Goal: Task Accomplishment & Management: Complete application form

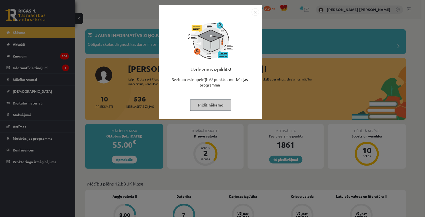
click at [206, 107] on button "Pildīt nākamo" at bounding box center [210, 105] width 41 height 12
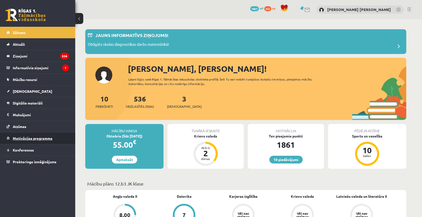
click at [28, 138] on span "Motivācijas programma" at bounding box center [33, 138] width 40 height 5
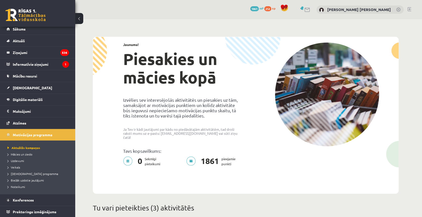
click at [259, 9] on span "1861" at bounding box center [254, 8] width 9 height 5
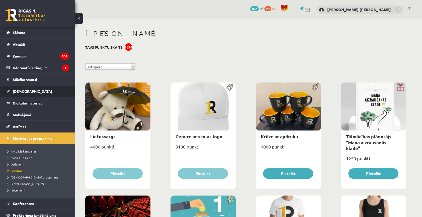
click at [24, 93] on link "[DEMOGRAPHIC_DATA]" at bounding box center [38, 92] width 62 height 12
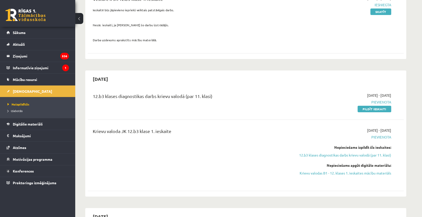
scroll to position [91, 0]
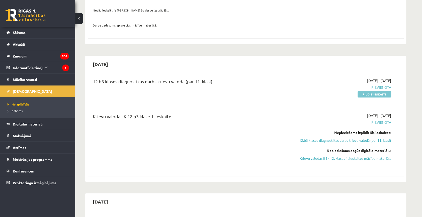
click at [363, 92] on link "Pildīt ieskaiti" at bounding box center [374, 94] width 34 height 7
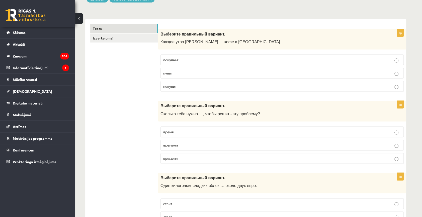
scroll to position [68, 0]
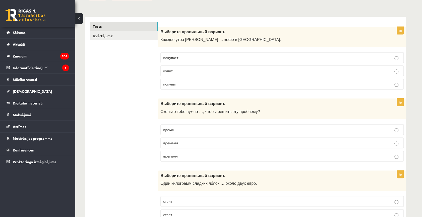
click at [176, 143] on span "времени" at bounding box center [170, 143] width 15 height 5
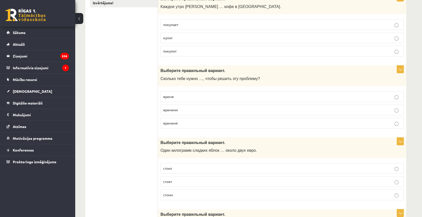
scroll to position [114, 0]
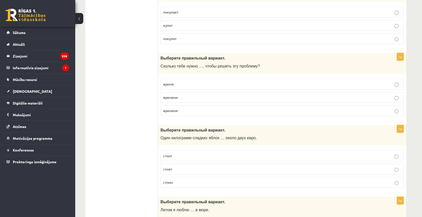
click at [173, 155] on p "стоит" at bounding box center [281, 156] width 237 height 5
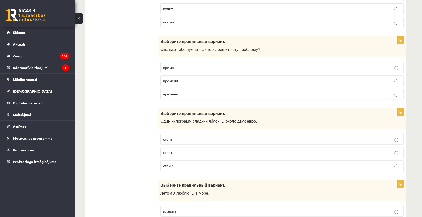
scroll to position [205, 0]
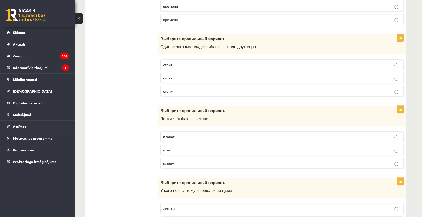
click at [172, 137] on span "плавать" at bounding box center [169, 137] width 13 height 5
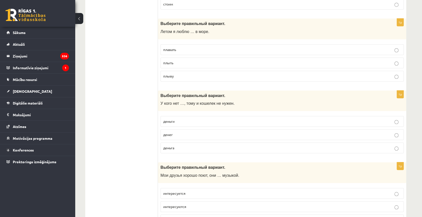
scroll to position [296, 0]
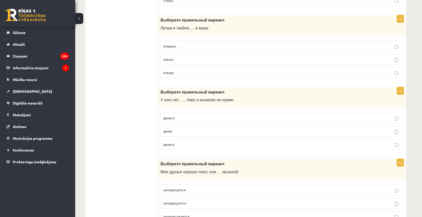
click at [169, 132] on span "денег" at bounding box center [168, 131] width 10 height 5
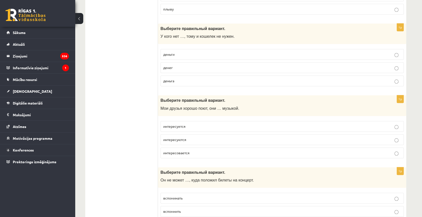
scroll to position [364, 0]
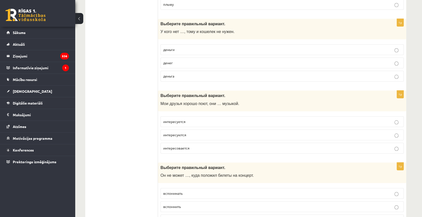
click at [179, 135] on span "интересуются" at bounding box center [174, 135] width 23 height 5
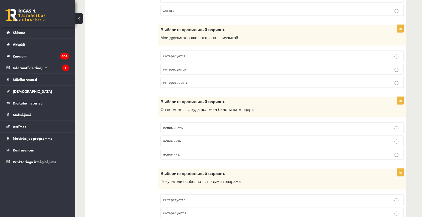
scroll to position [433, 0]
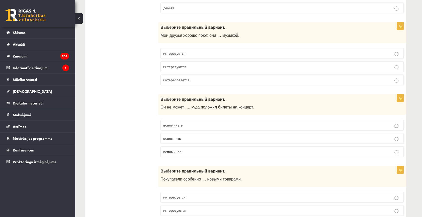
click at [174, 136] on span "вспомнить" at bounding box center [172, 138] width 18 height 5
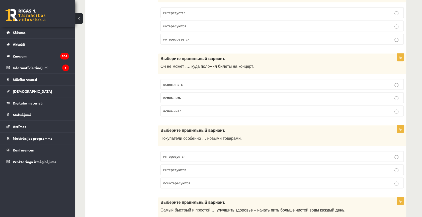
scroll to position [478, 0]
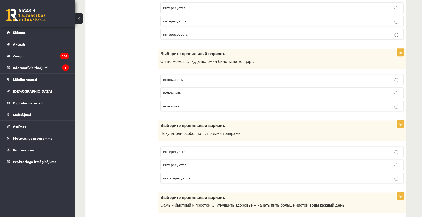
click at [181, 164] on span "интересуются" at bounding box center [174, 165] width 23 height 5
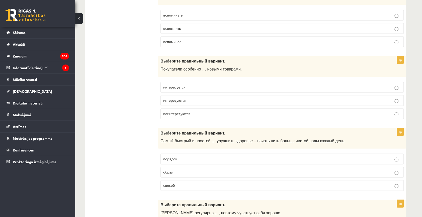
scroll to position [546, 0]
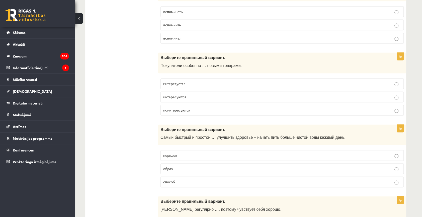
click at [172, 180] on span "способ" at bounding box center [169, 182] width 12 height 5
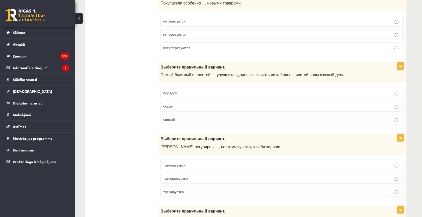
scroll to position [615, 0]
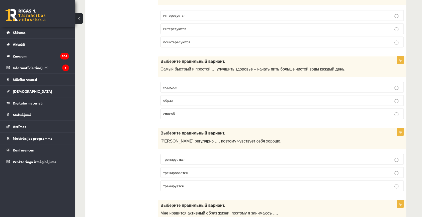
click at [178, 185] on span "тренируется" at bounding box center [173, 186] width 21 height 5
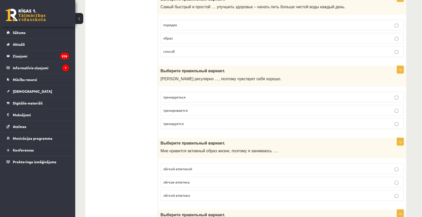
scroll to position [683, 0]
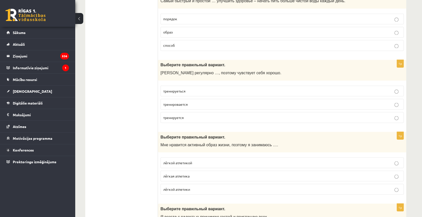
click at [172, 162] on span "лёгкой атлетикой" at bounding box center [177, 163] width 29 height 5
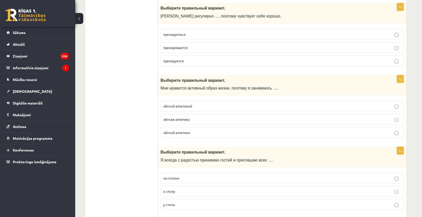
scroll to position [752, 0]
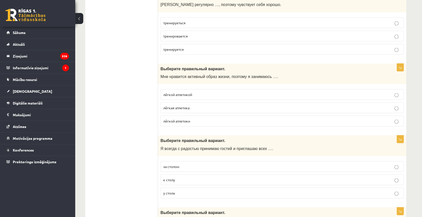
click at [175, 178] on span "к столу" at bounding box center [169, 180] width 12 height 5
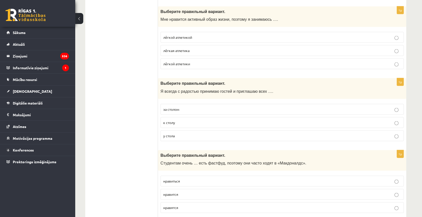
scroll to position [820, 0]
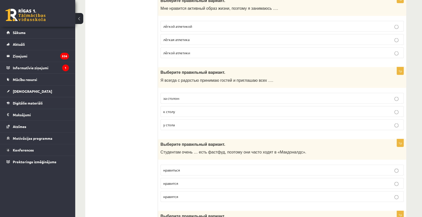
click at [175, 183] on span "нравится" at bounding box center [170, 183] width 15 height 5
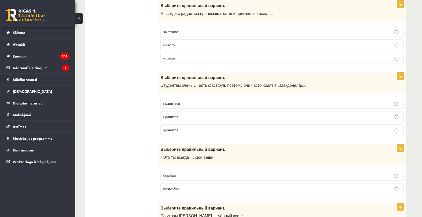
scroll to position [888, 0]
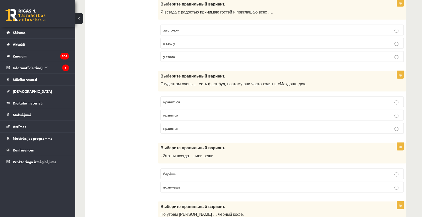
click at [169, 172] on span "берёшь" at bounding box center [169, 174] width 13 height 5
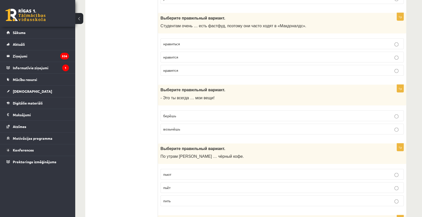
scroll to position [956, 0]
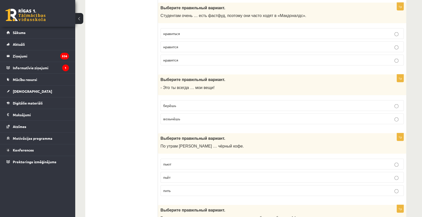
click at [169, 176] on span "пьёт" at bounding box center [166, 177] width 7 height 5
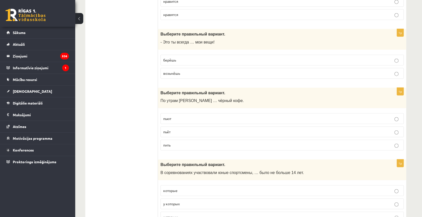
scroll to position [1025, 0]
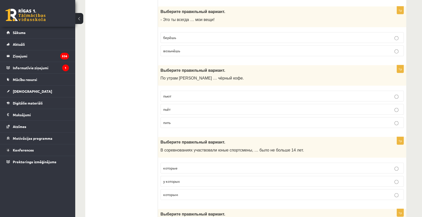
click at [173, 180] on span "у которых" at bounding box center [171, 181] width 17 height 5
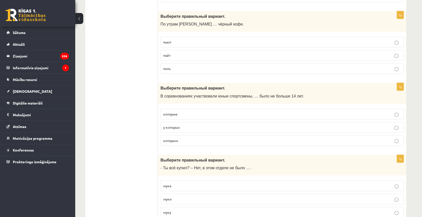
scroll to position [1116, 0]
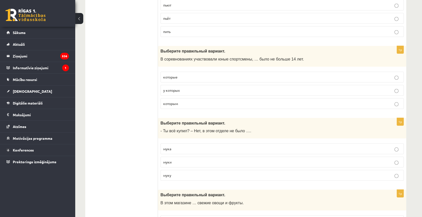
click at [171, 160] on p "муки" at bounding box center [281, 162] width 237 height 5
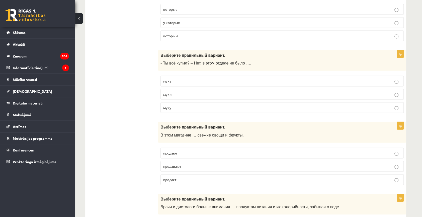
scroll to position [1184, 0]
click at [175, 151] on span "продают" at bounding box center [170, 153] width 14 height 5
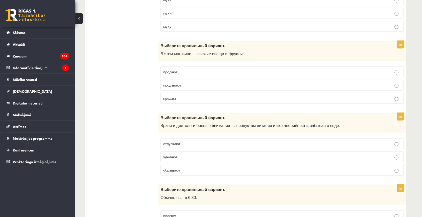
scroll to position [1275, 0]
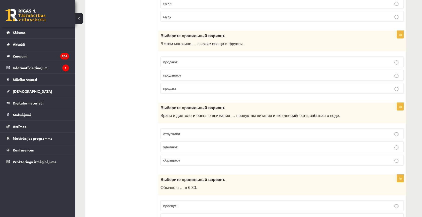
click at [173, 158] on span "обращают" at bounding box center [171, 160] width 17 height 5
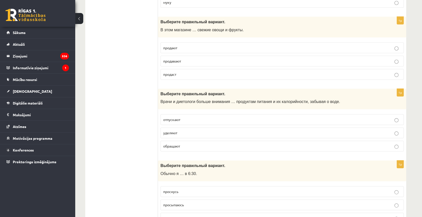
scroll to position [1344, 0]
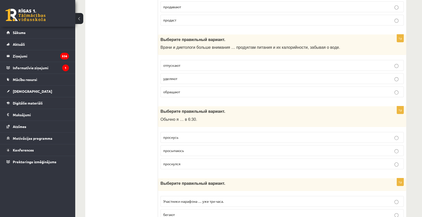
click at [178, 149] on span "просыпаюсь" at bounding box center [173, 151] width 21 height 5
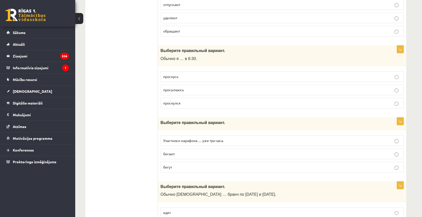
scroll to position [1412, 0]
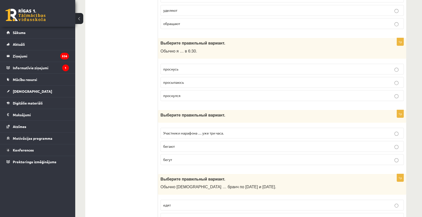
click at [171, 158] on span "бегут" at bounding box center [167, 160] width 9 height 5
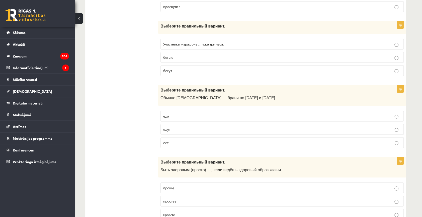
scroll to position [1503, 0]
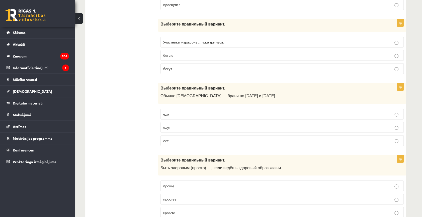
click at [168, 112] on span "едят" at bounding box center [167, 114] width 8 height 5
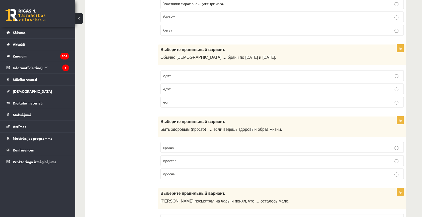
scroll to position [1548, 0]
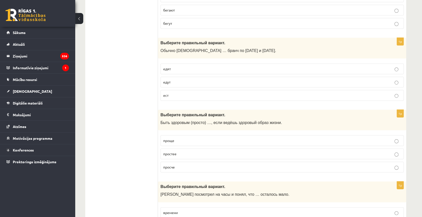
click at [171, 139] on span "проще" at bounding box center [168, 141] width 11 height 5
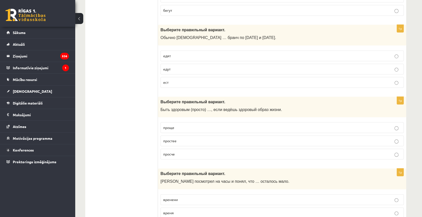
scroll to position [1594, 0]
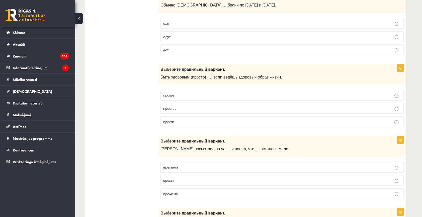
click at [176, 165] on span "времени" at bounding box center [170, 167] width 15 height 5
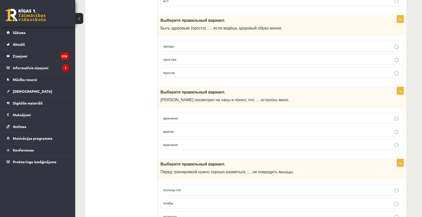
scroll to position [1662, 0]
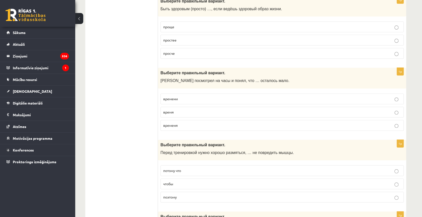
click at [169, 182] on span "чтобы" at bounding box center [168, 184] width 10 height 5
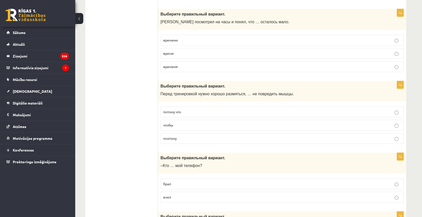
scroll to position [1731, 0]
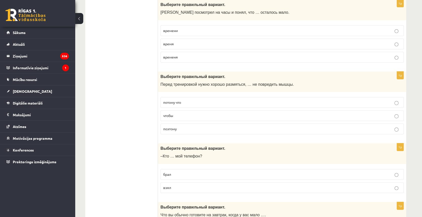
click at [167, 186] on span "взял" at bounding box center [167, 188] width 8 height 5
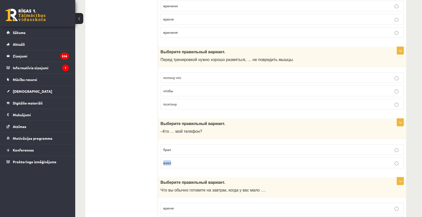
scroll to position [1799, 0]
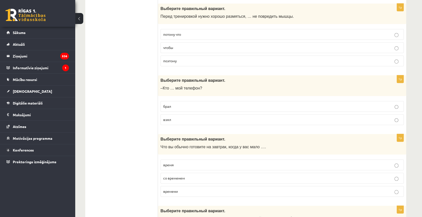
click at [173, 189] on span "времени" at bounding box center [170, 191] width 15 height 5
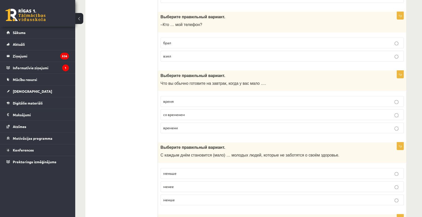
scroll to position [1867, 0]
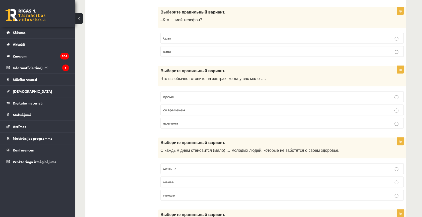
click at [172, 193] on span "менше" at bounding box center [169, 195] width 12 height 5
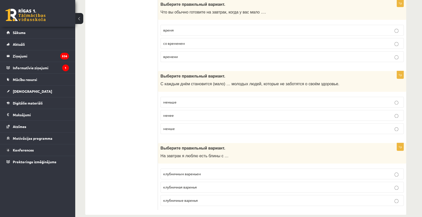
scroll to position [1936, 0]
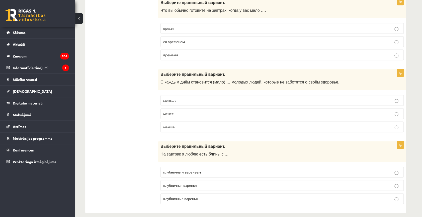
click at [180, 170] on span "клубничным вареньем" at bounding box center [182, 172] width 38 height 5
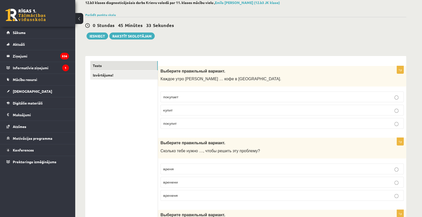
scroll to position [0, 0]
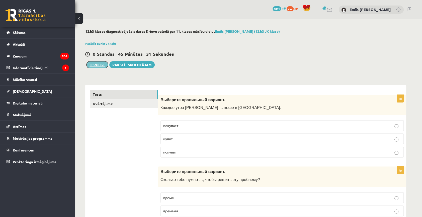
click at [101, 63] on button "Iesniegt" at bounding box center [97, 64] width 22 height 7
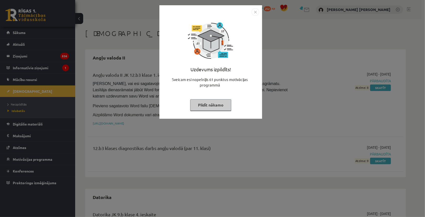
click at [220, 103] on button "Pildīt nākamo" at bounding box center [210, 105] width 41 height 12
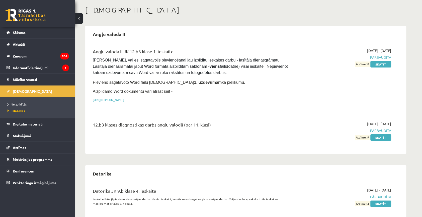
scroll to position [23, 0]
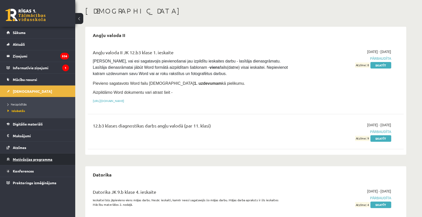
click at [36, 157] on span "Motivācijas programma" at bounding box center [33, 159] width 40 height 5
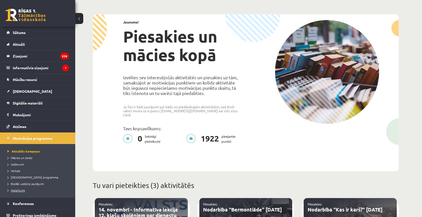
click at [17, 189] on span "Noteikumi" at bounding box center [17, 191] width 18 height 4
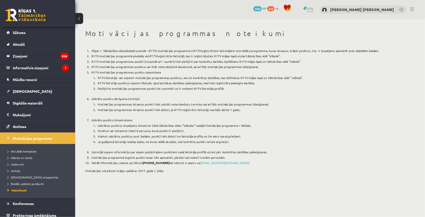
click at [26, 18] on link at bounding box center [26, 15] width 40 height 13
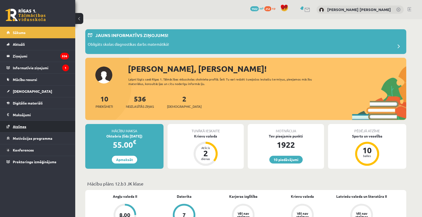
click at [29, 128] on link "Atzīmes" at bounding box center [38, 127] width 62 height 12
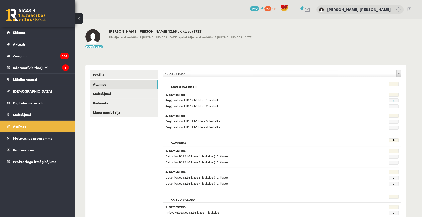
click at [398, 12] on link at bounding box center [398, 10] width 5 height 5
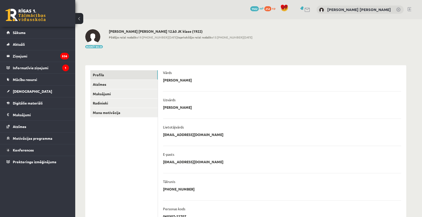
click at [259, 9] on span "1922" at bounding box center [254, 8] width 9 height 5
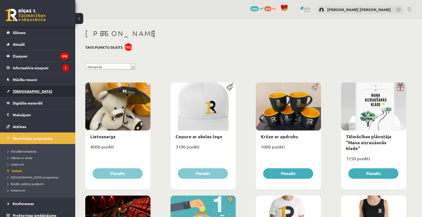
click at [22, 94] on link "[DEMOGRAPHIC_DATA]" at bounding box center [38, 92] width 62 height 12
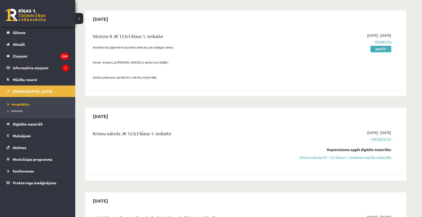
scroll to position [68, 0]
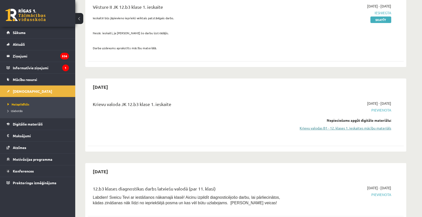
click at [339, 127] on link "Krievu valodas B1 - 12. klases 1. ieskaites mācību materiāls" at bounding box center [343, 128] width 94 height 5
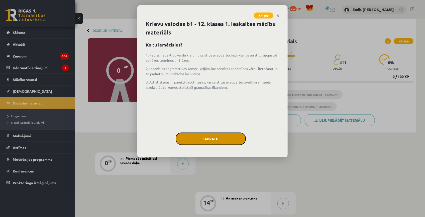
click at [209, 140] on button "Sapratu" at bounding box center [211, 139] width 70 height 13
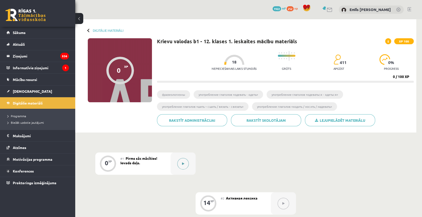
click at [181, 165] on button at bounding box center [183, 164] width 12 height 12
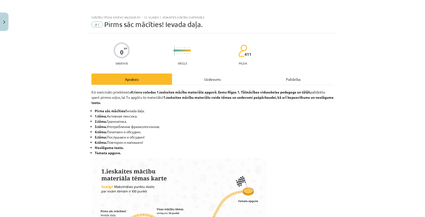
click at [196, 80] on div "Uzdevums" at bounding box center [212, 79] width 81 height 11
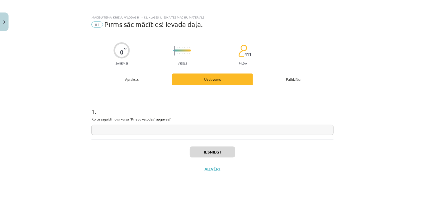
click at [158, 128] on input "text" at bounding box center [212, 130] width 242 height 10
type input "**********"
click at [130, 78] on div "Apraksts" at bounding box center [131, 79] width 81 height 11
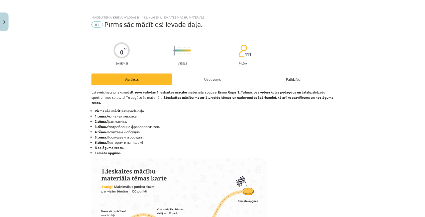
click at [225, 81] on div "Uzdevums" at bounding box center [212, 79] width 81 height 11
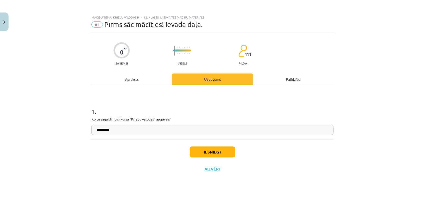
click at [157, 128] on input "**********" at bounding box center [212, 130] width 242 height 10
click at [144, 80] on div "Apraksts" at bounding box center [131, 79] width 81 height 11
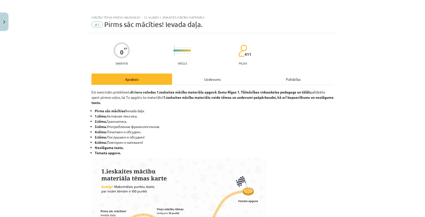
click at [189, 80] on div "Uzdevums" at bounding box center [212, 79] width 81 height 11
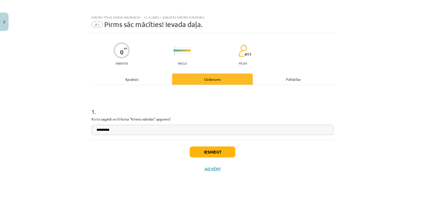
click at [162, 126] on input "**********" at bounding box center [212, 130] width 242 height 10
type input "**********"
click at [219, 149] on button "Iesniegt" at bounding box center [213, 152] width 46 height 11
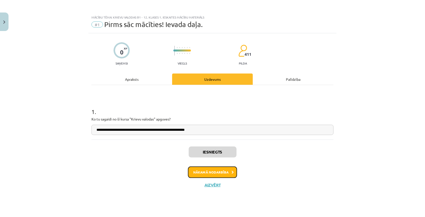
click at [206, 174] on button "Nākamā nodarbība" at bounding box center [212, 173] width 49 height 12
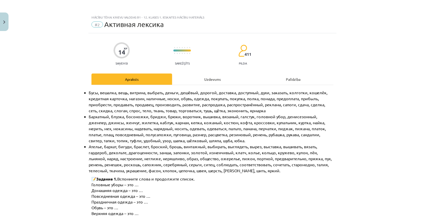
click at [203, 79] on div "Uzdevums" at bounding box center [212, 79] width 81 height 11
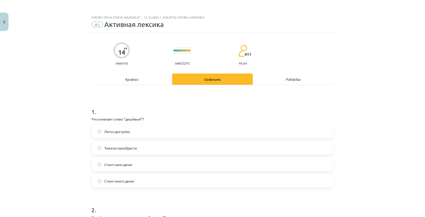
scroll to position [13, 0]
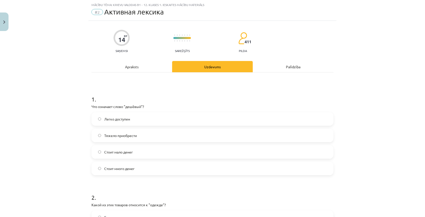
click at [141, 66] on div "Apraksts" at bounding box center [131, 66] width 81 height 11
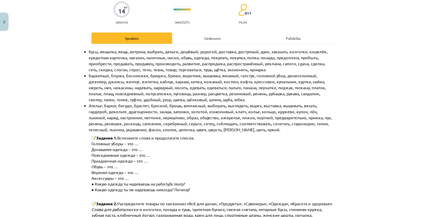
scroll to position [0, 0]
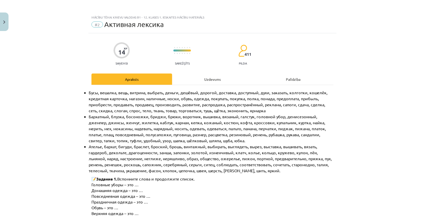
click at [220, 78] on div "Uzdevums" at bounding box center [212, 79] width 81 height 11
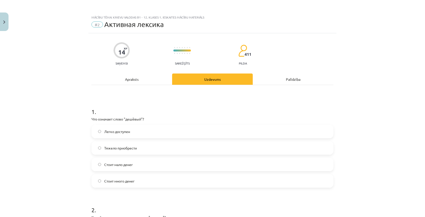
scroll to position [13, 0]
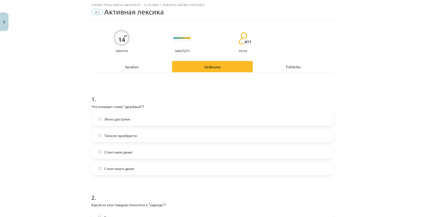
click at [144, 63] on div "Apraksts" at bounding box center [131, 66] width 81 height 11
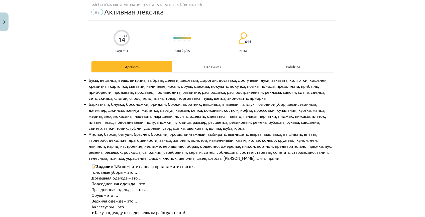
click at [215, 67] on div "Uzdevums" at bounding box center [212, 66] width 81 height 11
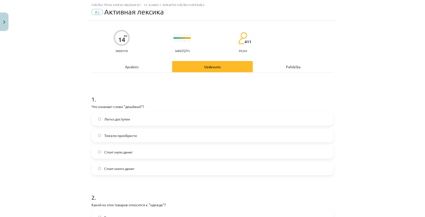
click at [117, 152] on span "Стоит мало денег" at bounding box center [118, 152] width 29 height 5
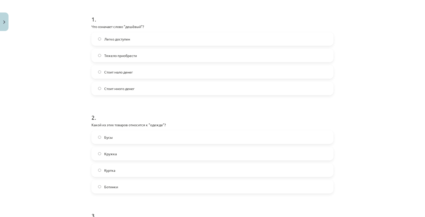
scroll to position [103, 0]
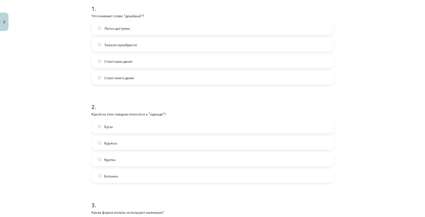
click at [108, 159] on span "Куртка" at bounding box center [109, 159] width 11 height 5
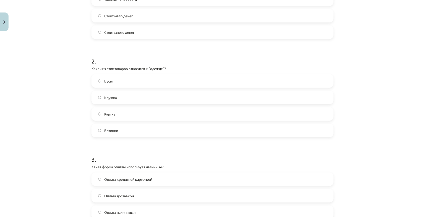
scroll to position [172, 0]
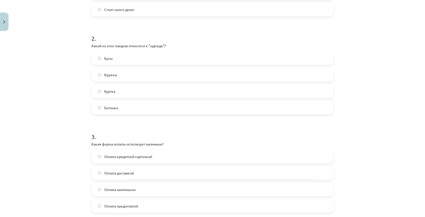
click at [113, 189] on span "Оплата наличными" at bounding box center [119, 189] width 31 height 5
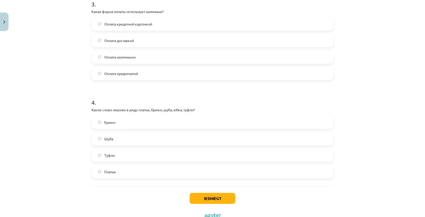
scroll to position [324, 0]
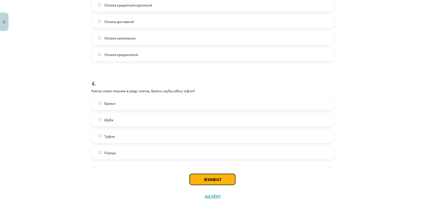
click at [206, 178] on button "Iesniegt" at bounding box center [213, 179] width 46 height 11
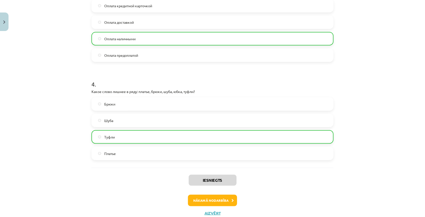
scroll to position [340, 0]
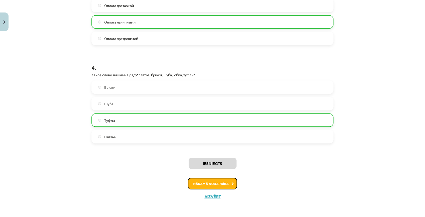
click at [201, 185] on button "Nākamā nodarbība" at bounding box center [212, 184] width 49 height 12
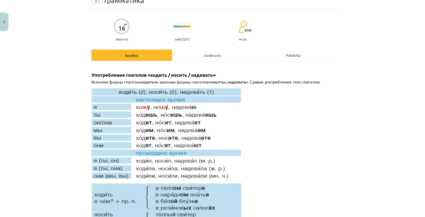
scroll to position [0, 0]
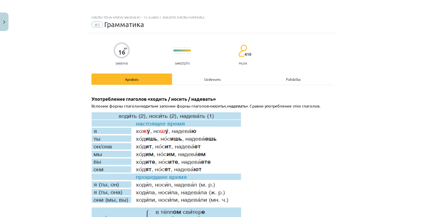
click at [212, 78] on div "Uzdevums" at bounding box center [212, 79] width 81 height 11
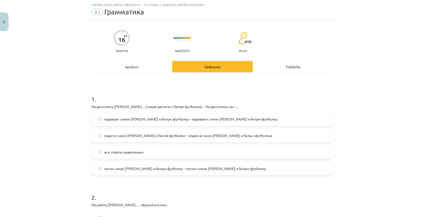
click at [100, 151] on label "все ответы правильные" at bounding box center [212, 152] width 241 height 13
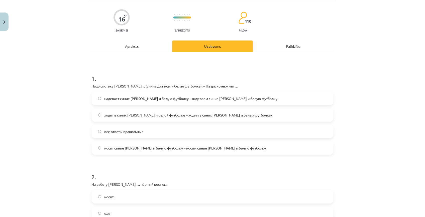
scroll to position [81, 0]
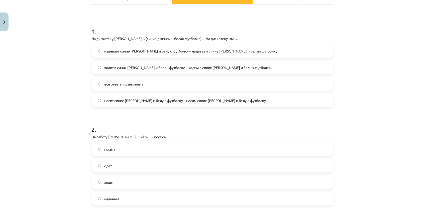
click at [111, 200] on span "надевает" at bounding box center [111, 199] width 15 height 5
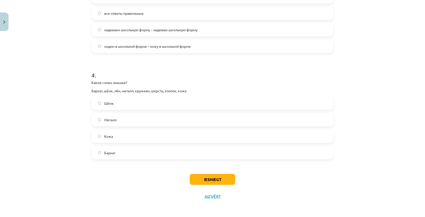
scroll to position [332, 0]
click at [210, 181] on button "Iesniegt" at bounding box center [213, 179] width 46 height 11
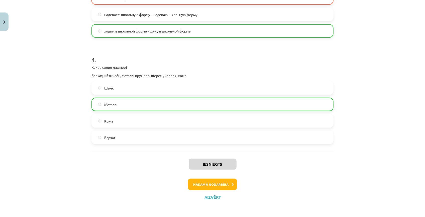
scroll to position [348, 0]
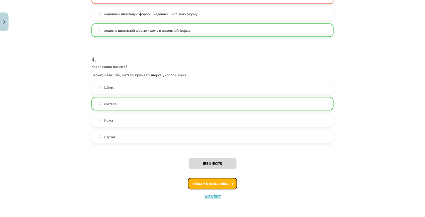
click at [215, 182] on button "Nākamā nodarbība" at bounding box center [212, 184] width 49 height 12
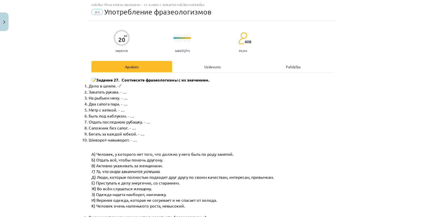
scroll to position [0, 0]
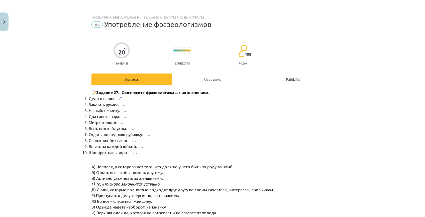
click at [211, 77] on div "Uzdevums" at bounding box center [212, 79] width 81 height 11
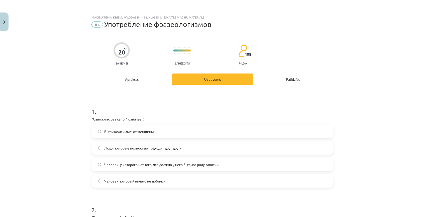
scroll to position [13, 0]
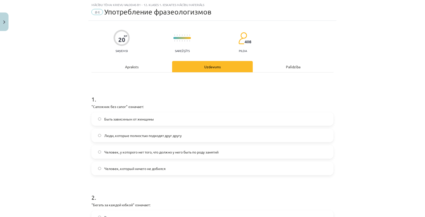
click at [155, 151] on span "Человек, у которого нет того, что должно у него быть по роду занятий" at bounding box center [161, 152] width 114 height 5
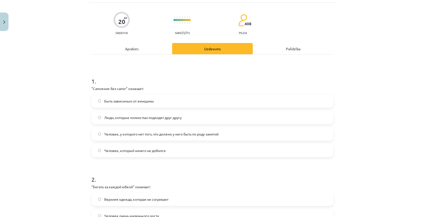
scroll to position [81, 0]
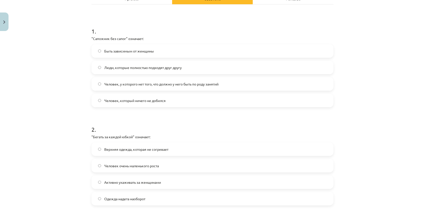
click at [123, 182] on span "Активно ухаживать за женщинами" at bounding box center [132, 182] width 57 height 5
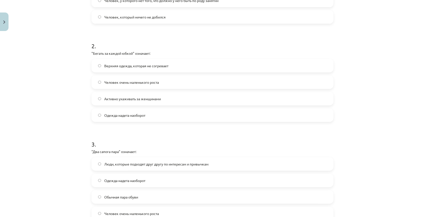
scroll to position [172, 0]
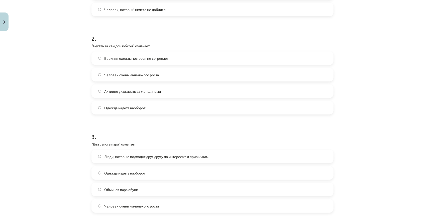
click at [124, 156] on span "Люди, которые подходят друг другу по интересам и привычкам" at bounding box center [156, 156] width 104 height 5
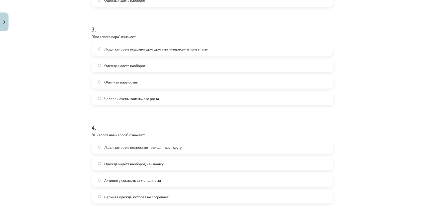
scroll to position [286, 0]
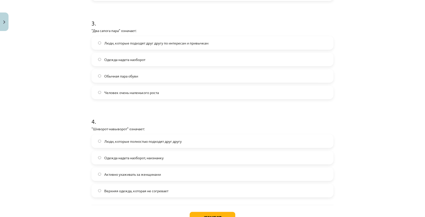
click at [155, 157] on span "Одежда надета наоборот, наизнанку" at bounding box center [133, 158] width 59 height 5
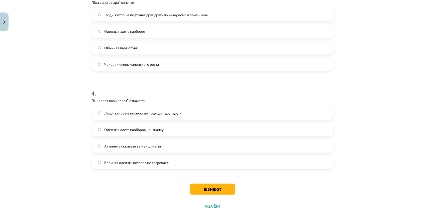
scroll to position [324, 0]
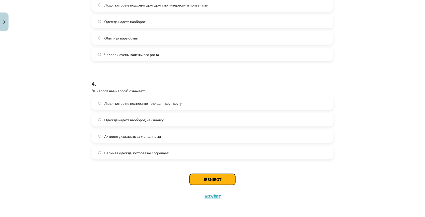
click at [211, 180] on button "Iesniegt" at bounding box center [213, 179] width 46 height 11
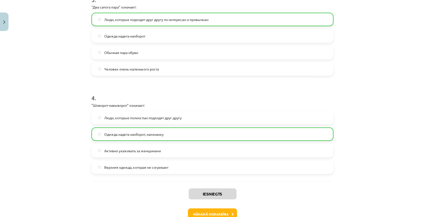
scroll to position [340, 0]
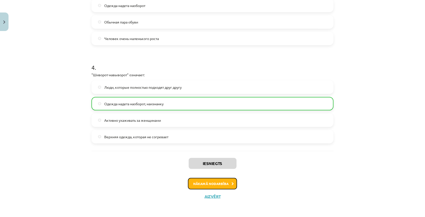
click at [227, 183] on button "Nākamā nodarbība" at bounding box center [212, 184] width 49 height 12
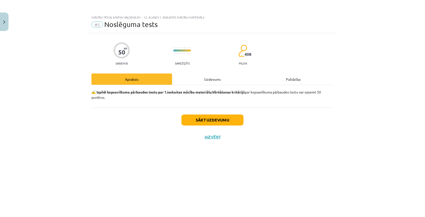
click at [213, 78] on div "Uzdevums" at bounding box center [212, 79] width 81 height 11
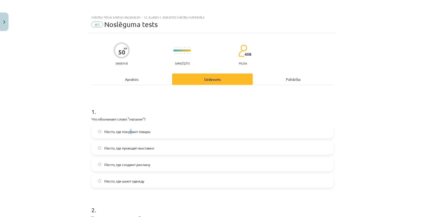
click at [130, 132] on span "Место, где покупают товары" at bounding box center [127, 131] width 46 height 5
click at [180, 130] on label "Место, где покупают товары" at bounding box center [212, 132] width 241 height 13
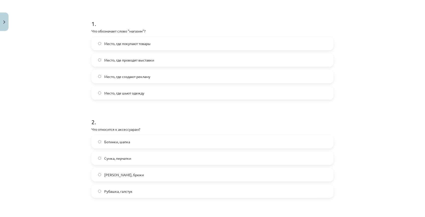
scroll to position [91, 0]
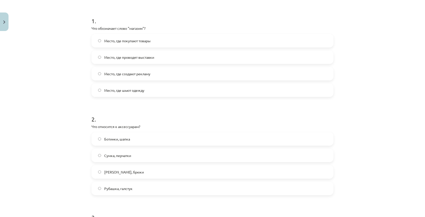
click at [100, 155] on label "Сумка, перчатки" at bounding box center [212, 156] width 241 height 13
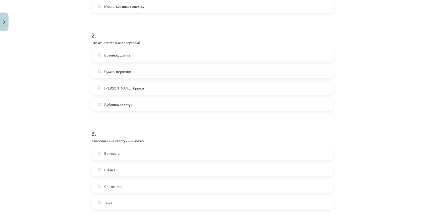
scroll to position [205, 0]
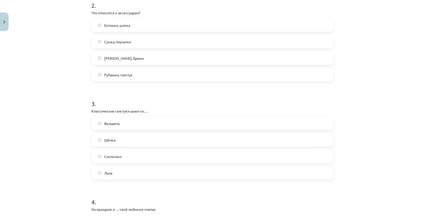
click at [110, 141] on span "Шёлка" at bounding box center [109, 140] width 11 height 5
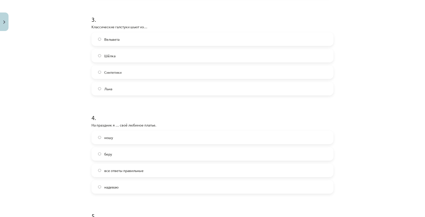
scroll to position [296, 0]
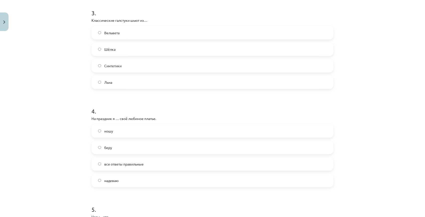
click at [110, 181] on span "надеваю" at bounding box center [111, 180] width 14 height 5
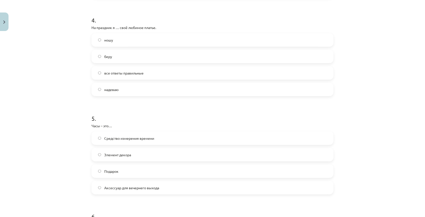
scroll to position [433, 0]
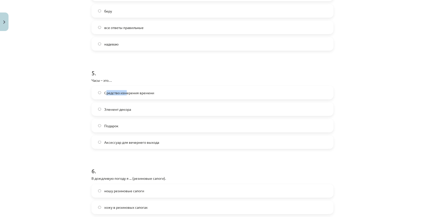
drag, startPoint x: 104, startPoint y: 93, endPoint x: 125, endPoint y: 93, distance: 20.8
click at [125, 93] on span "Средство измерения времени" at bounding box center [129, 92] width 50 height 5
click at [66, 98] on div "Mācību tēma: Krievu valodas b1 - 12. klases 1. ieskaites mācību materiāls #5 No…" at bounding box center [212, 108] width 425 height 217
drag, startPoint x: 103, startPoint y: 93, endPoint x: 154, endPoint y: 93, distance: 50.9
click at [154, 93] on label "Средство измерения времени" at bounding box center [212, 93] width 241 height 13
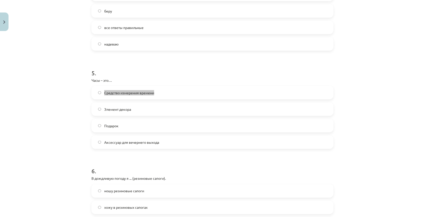
copy span "Средство измерения времени"
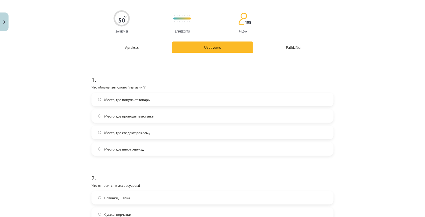
scroll to position [0, 0]
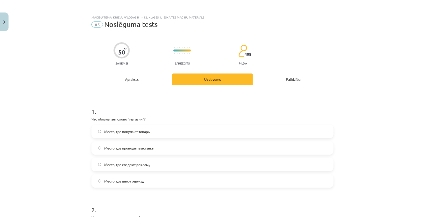
click at [137, 78] on div "Apraksts" at bounding box center [131, 79] width 81 height 11
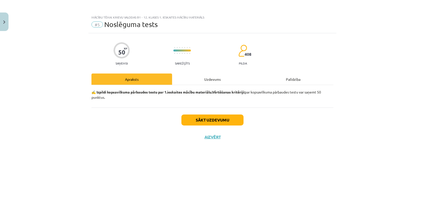
click at [220, 77] on div "Uzdevums" at bounding box center [212, 79] width 81 height 11
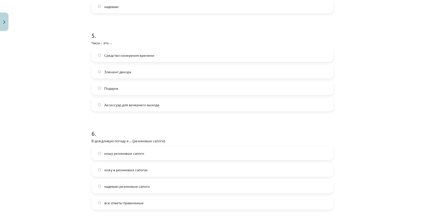
scroll to position [478, 0]
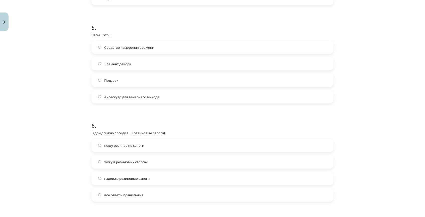
click at [112, 178] on span "надеваю резиновые сапоги" at bounding box center [126, 178] width 45 height 5
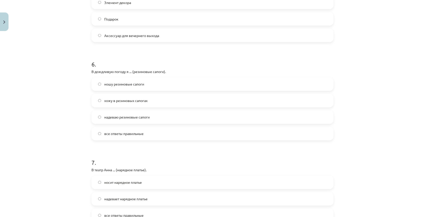
scroll to position [569, 0]
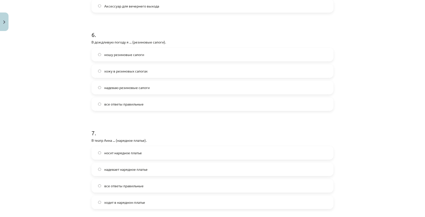
click at [109, 170] on span "надевает нарядное платье" at bounding box center [125, 169] width 43 height 5
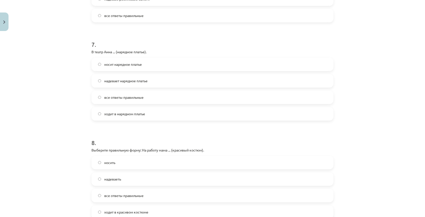
scroll to position [660, 0]
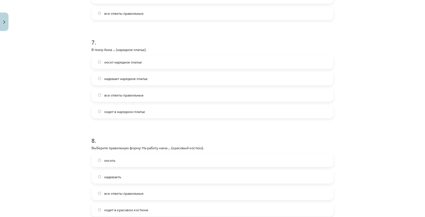
click at [113, 177] on span "надеваеть" at bounding box center [112, 177] width 17 height 5
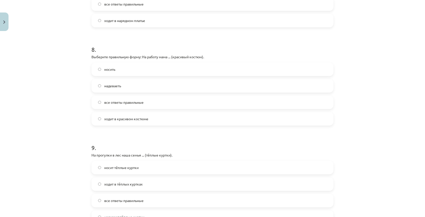
scroll to position [774, 0]
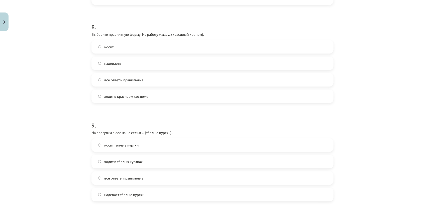
click at [108, 194] on span "надевает тёплые куртки" at bounding box center [124, 194] width 40 height 5
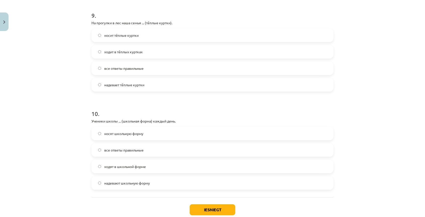
scroll to position [888, 0]
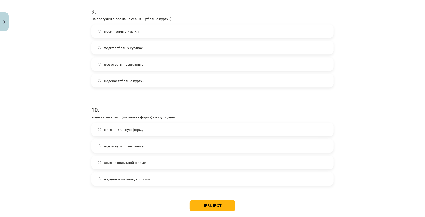
click at [110, 179] on span "надевают школьную форму" at bounding box center [127, 179] width 46 height 5
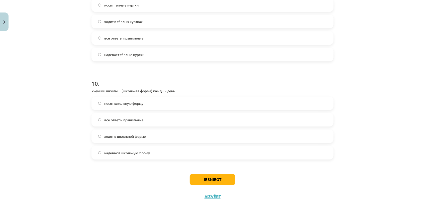
scroll to position [914, 0]
click at [199, 179] on button "Iesniegt" at bounding box center [213, 179] width 46 height 11
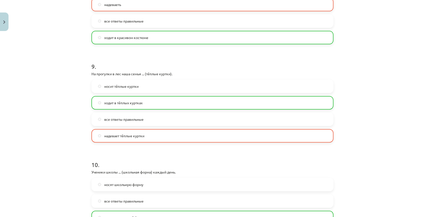
scroll to position [930, 0]
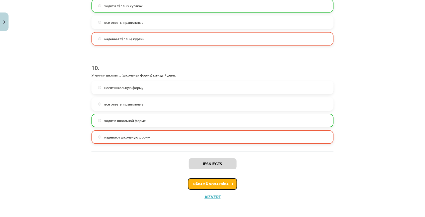
click at [209, 183] on button "Nākamā nodarbība" at bounding box center [212, 185] width 49 height 12
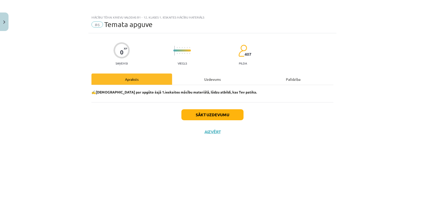
scroll to position [0, 0]
click at [208, 78] on div "Uzdevums" at bounding box center [212, 79] width 81 height 11
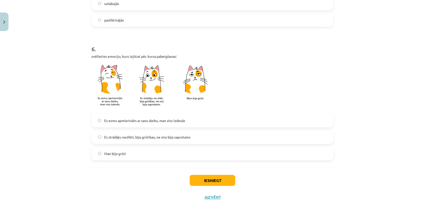
scroll to position [399, 0]
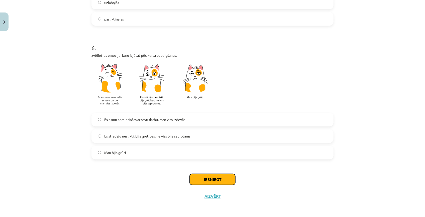
click at [201, 178] on button "Iesniegt" at bounding box center [213, 179] width 46 height 11
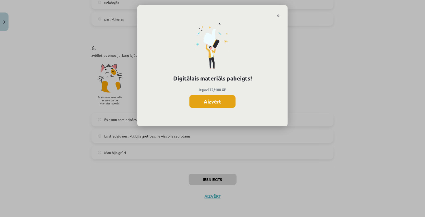
click at [214, 103] on button "Aizvērt" at bounding box center [212, 101] width 46 height 13
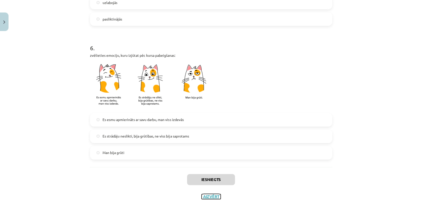
click at [207, 198] on button "Aizvērt" at bounding box center [210, 196] width 19 height 5
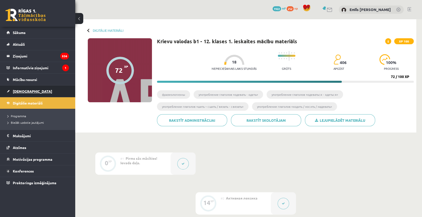
click at [23, 88] on link "[DEMOGRAPHIC_DATA]" at bounding box center [38, 92] width 62 height 12
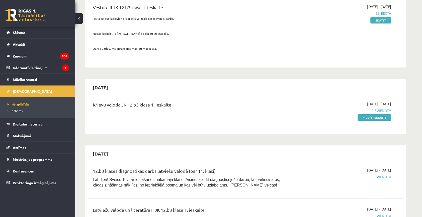
scroll to position [68, 0]
click at [363, 114] on link "Pildīt ieskaiti" at bounding box center [374, 117] width 34 height 7
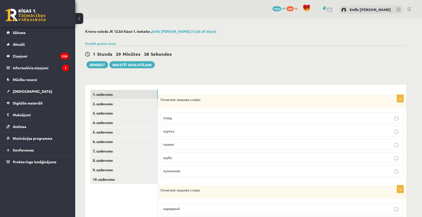
click at [171, 170] on span "купальник" at bounding box center [171, 171] width 17 height 5
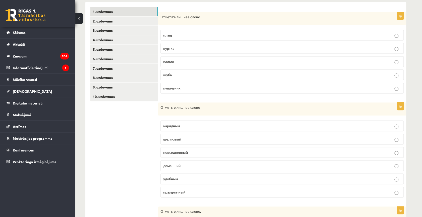
scroll to position [91, 0]
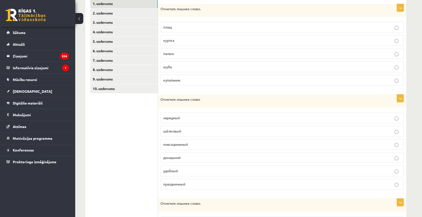
click at [174, 131] on span "шёлковый" at bounding box center [172, 131] width 18 height 5
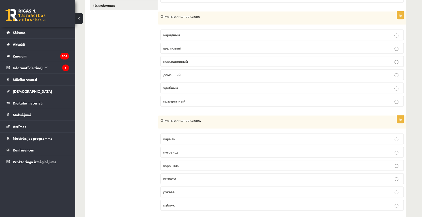
scroll to position [182, 0]
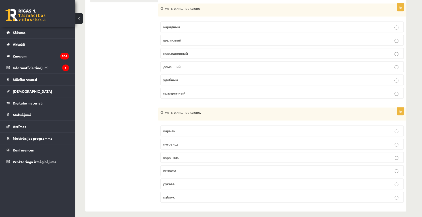
click at [170, 170] on span "пижама" at bounding box center [169, 171] width 13 height 5
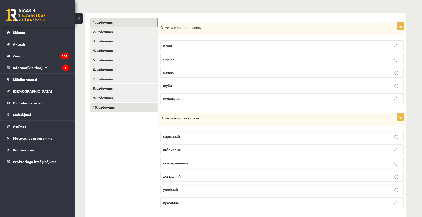
scroll to position [72, 0]
click at [96, 33] on link "2. uzdevums" at bounding box center [123, 32] width 67 height 9
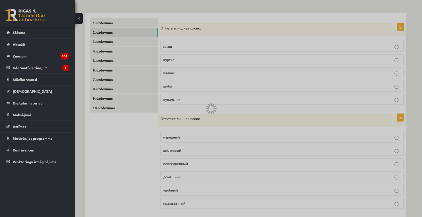
scroll to position [7, 0]
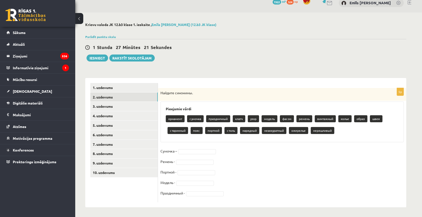
click at [196, 131] on p "пояс" at bounding box center [196, 130] width 12 height 7
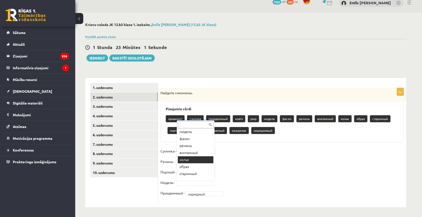
scroll to position [30, 0]
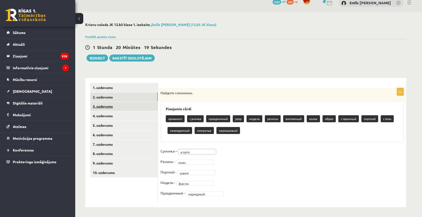
click at [110, 106] on link "3. uzdevums" at bounding box center [123, 106] width 67 height 9
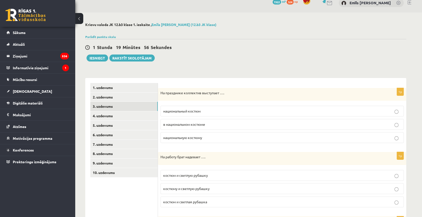
click at [186, 124] on span "в национальном костюме" at bounding box center [184, 124] width 42 height 5
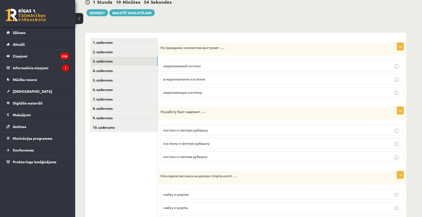
scroll to position [52, 0]
click at [187, 130] on span "костюм и светлую рубашку" at bounding box center [185, 130] width 45 height 5
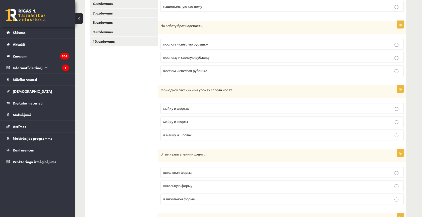
scroll to position [143, 0]
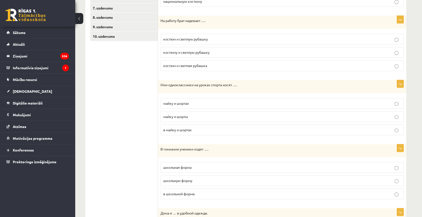
click at [180, 116] on span "майку и шорты" at bounding box center [175, 116] width 25 height 5
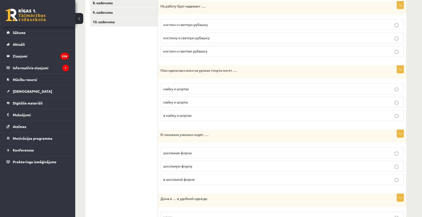
scroll to position [166, 0]
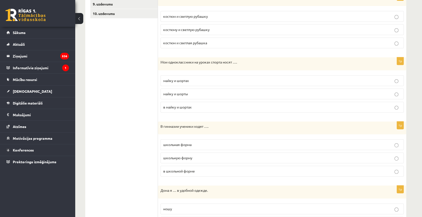
click at [178, 171] on span "в школьной форме" at bounding box center [179, 171] width 32 height 5
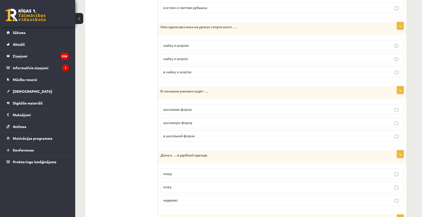
scroll to position [212, 0]
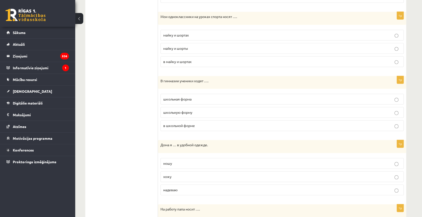
click at [168, 177] on span "хожу" at bounding box center [167, 177] width 8 height 5
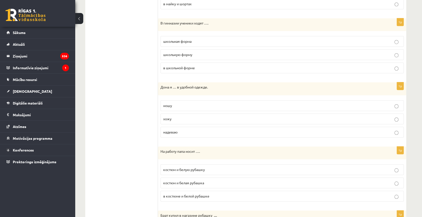
scroll to position [280, 0]
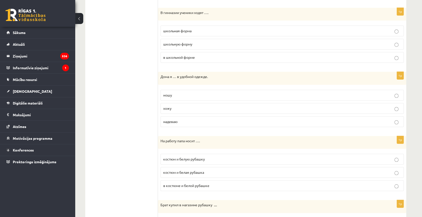
click at [204, 158] on span "костюм и белую рубашку" at bounding box center [184, 159] width 42 height 5
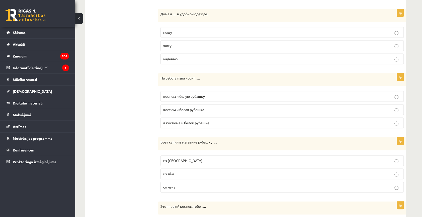
scroll to position [394, 0]
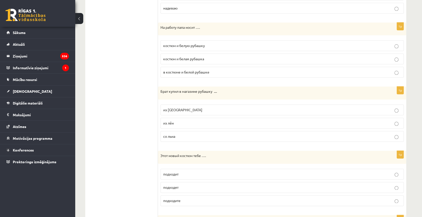
click at [173, 109] on span "из льна" at bounding box center [182, 110] width 39 height 5
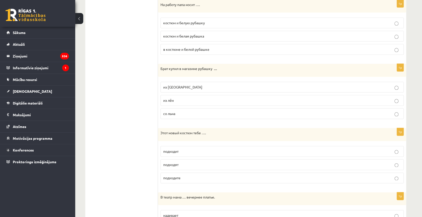
click at [176, 150] on span "подходит" at bounding box center [170, 151] width 15 height 5
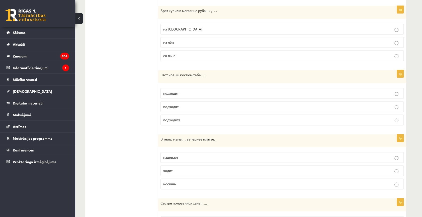
scroll to position [485, 0]
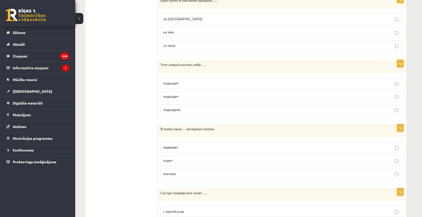
click at [171, 146] on span "надевает" at bounding box center [170, 147] width 15 height 5
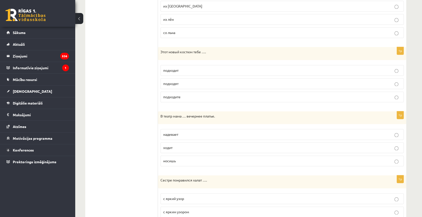
scroll to position [529, 0]
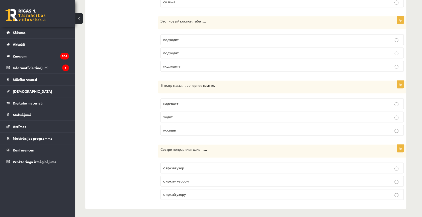
click at [178, 180] on span "с ярким узором" at bounding box center [176, 181] width 26 height 5
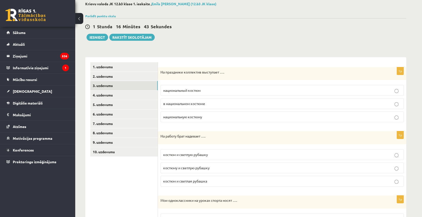
scroll to position [0, 0]
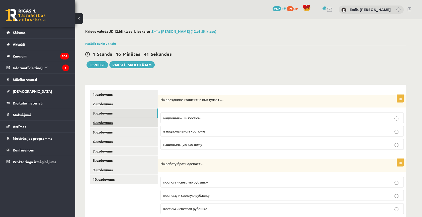
click at [103, 123] on link "4. uzdevums" at bounding box center [123, 122] width 67 height 9
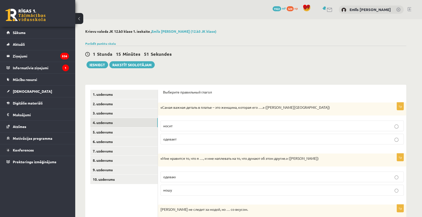
click at [173, 127] on p "носит" at bounding box center [281, 126] width 237 height 5
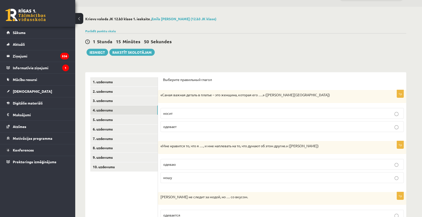
scroll to position [23, 0]
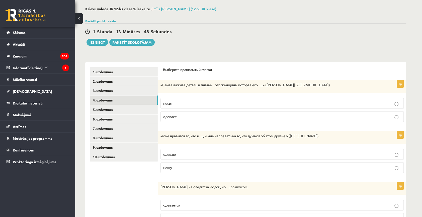
click at [173, 118] on span "одевает" at bounding box center [169, 116] width 13 height 5
click at [170, 168] on span "ношу" at bounding box center [167, 168] width 9 height 5
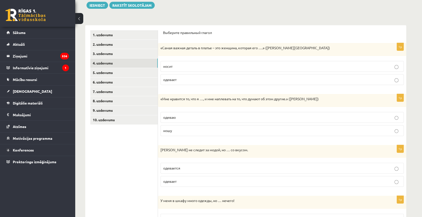
scroll to position [68, 0]
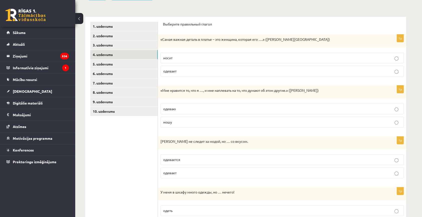
click at [173, 159] on span "одевается" at bounding box center [171, 160] width 17 height 5
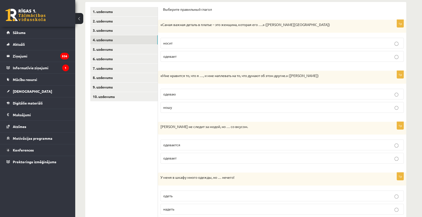
scroll to position [91, 0]
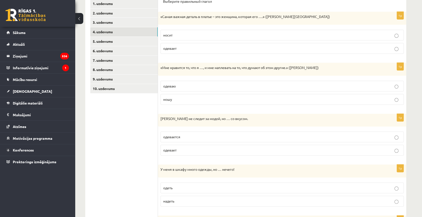
click at [172, 202] on span "надеть" at bounding box center [168, 201] width 11 height 5
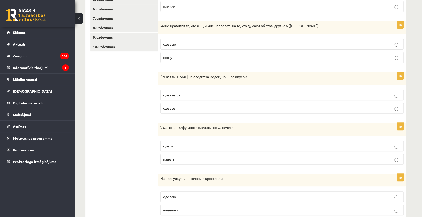
scroll to position [150, 0]
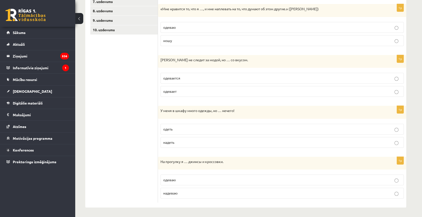
click at [175, 194] on span "надеваю" at bounding box center [170, 193] width 14 height 5
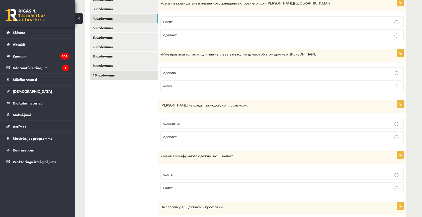
scroll to position [36, 0]
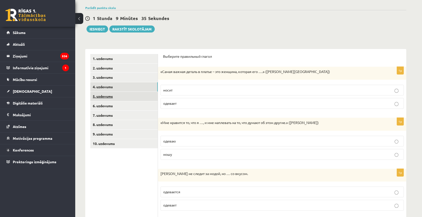
click at [107, 94] on link "5. uzdevums" at bounding box center [123, 96] width 67 height 9
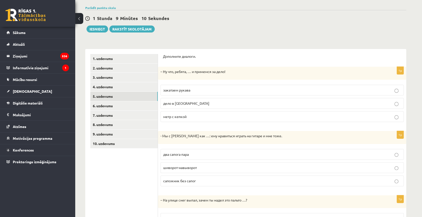
click at [188, 90] on span "закатаем рукава" at bounding box center [176, 90] width 27 height 5
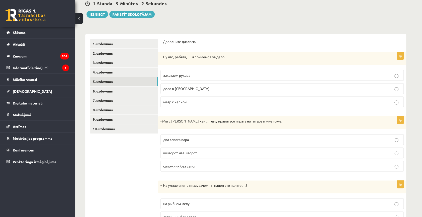
scroll to position [59, 0]
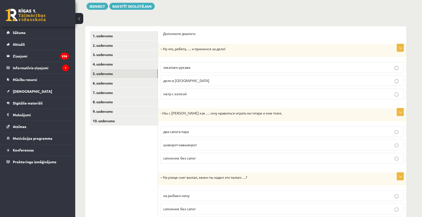
click at [179, 133] on span "два сапога пара" at bounding box center [176, 132] width 26 height 5
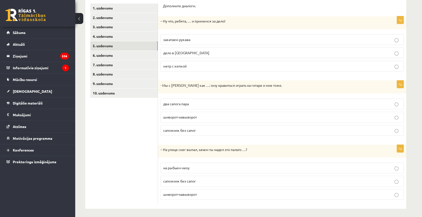
scroll to position [88, 0]
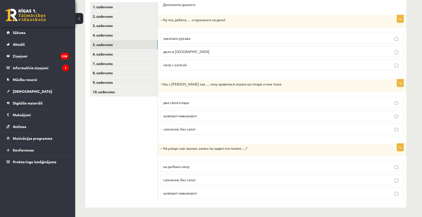
click at [174, 167] on span "на рыбьем меху" at bounding box center [176, 167] width 26 height 5
click at [104, 53] on link "6. uzdevums" at bounding box center [123, 54] width 67 height 9
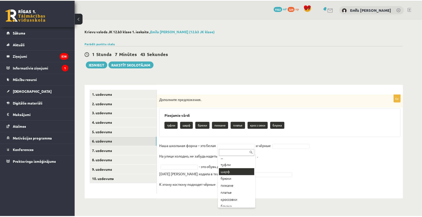
scroll to position [6, 0]
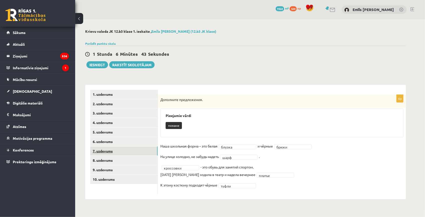
click at [99, 151] on link "7. uzdevums" at bounding box center [123, 151] width 67 height 9
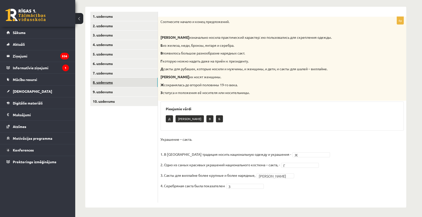
click at [105, 83] on link "8. uzdevums" at bounding box center [123, 82] width 67 height 9
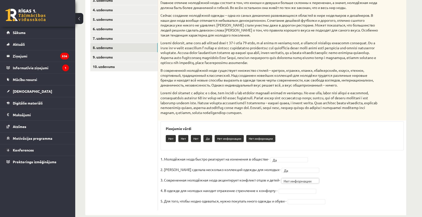
scroll to position [121, 0]
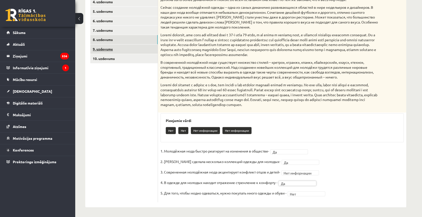
click at [101, 48] on link "9. uzdevums" at bounding box center [123, 49] width 67 height 9
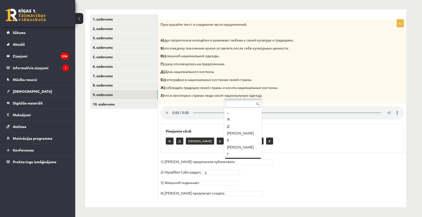
scroll to position [6, 0]
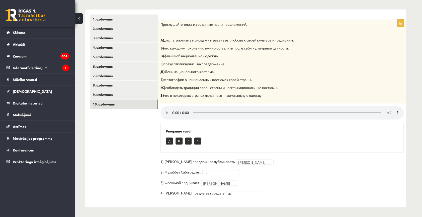
click at [104, 102] on link "10. uzdevums" at bounding box center [123, 104] width 67 height 9
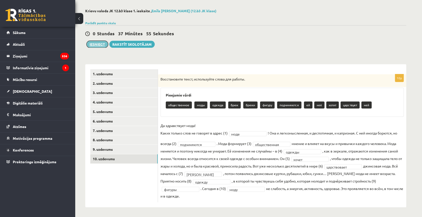
click at [95, 44] on button "Iesniegt" at bounding box center [97, 44] width 22 height 7
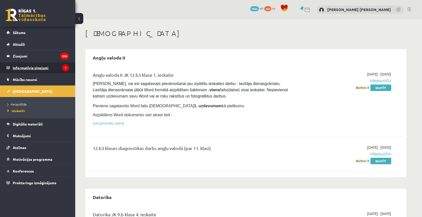
click at [24, 67] on legend "Informatīvie ziņojumi 1" at bounding box center [41, 68] width 56 height 12
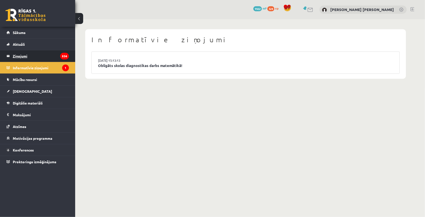
click at [29, 55] on legend "Ziņojumi 536" at bounding box center [41, 56] width 56 height 12
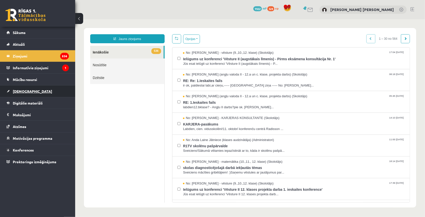
click at [18, 92] on span "[DEMOGRAPHIC_DATA]" at bounding box center [32, 91] width 39 height 5
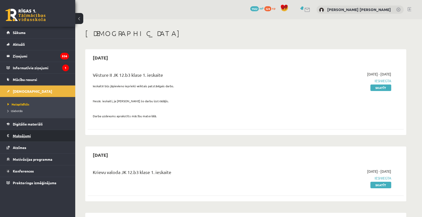
click at [20, 135] on legend "Maksājumi 0" at bounding box center [41, 136] width 56 height 12
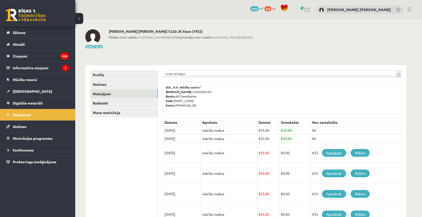
click at [335, 153] on link "Apmaksāt" at bounding box center [334, 153] width 24 height 8
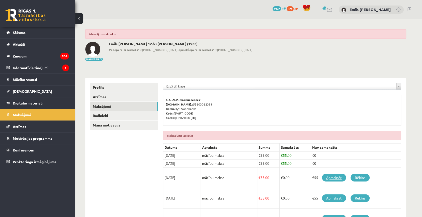
click at [333, 177] on link "Apmaksāt" at bounding box center [334, 178] width 24 height 8
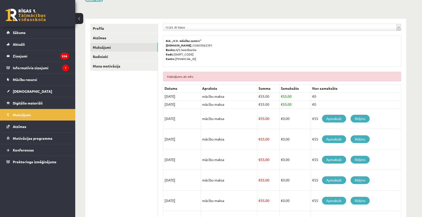
scroll to position [36, 0]
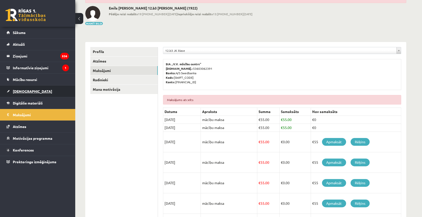
click at [18, 92] on span "[DEMOGRAPHIC_DATA]" at bounding box center [32, 91] width 39 height 5
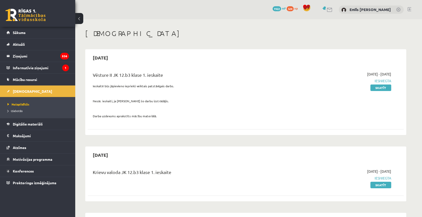
click at [409, 8] on link at bounding box center [409, 9] width 4 height 4
